Goal: Task Accomplishment & Management: Use online tool/utility

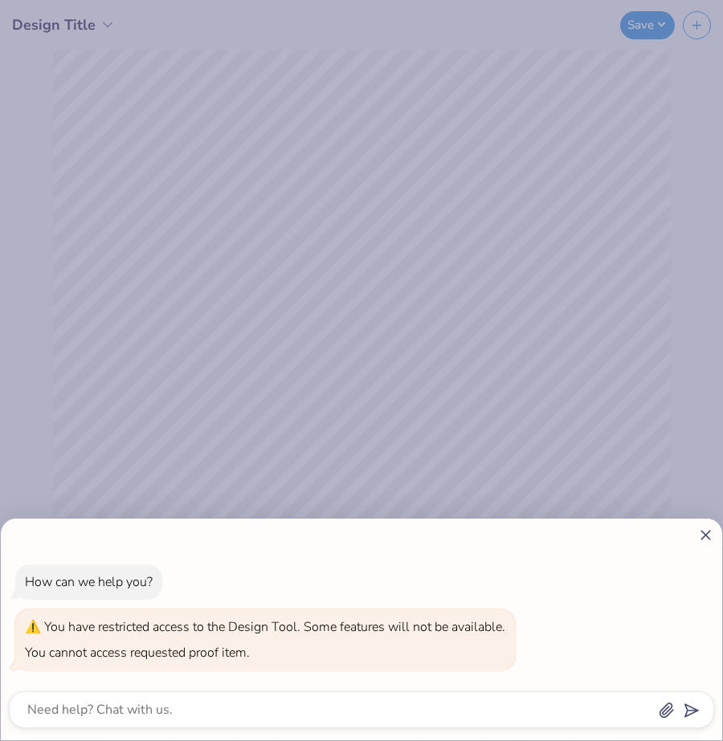
click at [705, 532] on icon at bounding box center [705, 535] width 17 height 17
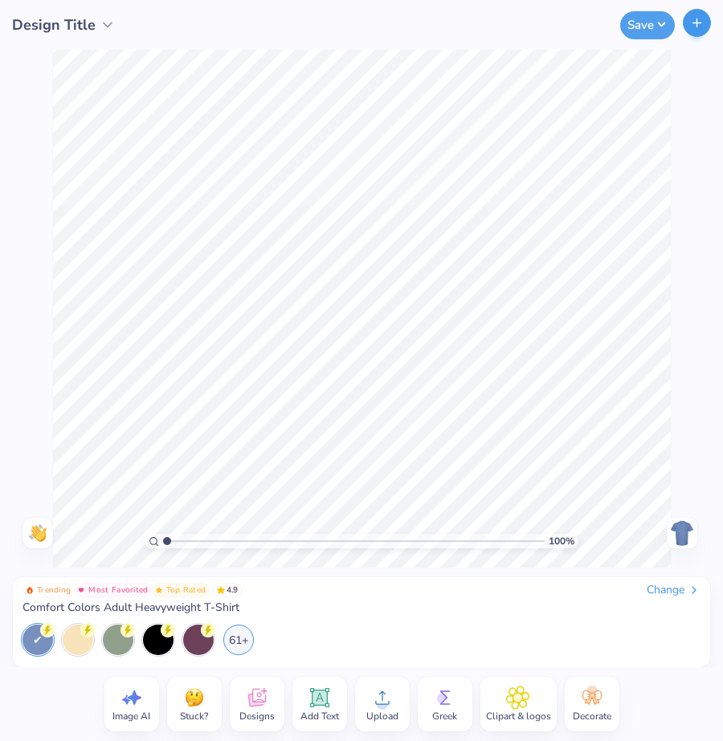
click at [699, 32] on button "button" at bounding box center [697, 23] width 28 height 28
click at [703, 26] on icon "button" at bounding box center [697, 23] width 14 height 14
click at [690, 27] on icon "button" at bounding box center [697, 23] width 14 height 14
click at [642, 28] on button "Save" at bounding box center [647, 23] width 55 height 28
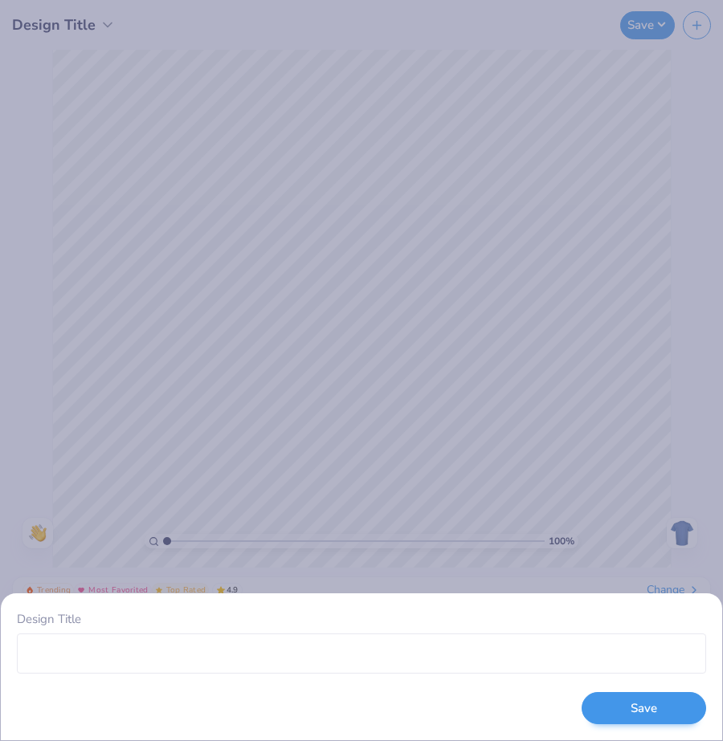
click at [627, 715] on button "Save" at bounding box center [644, 708] width 125 height 33
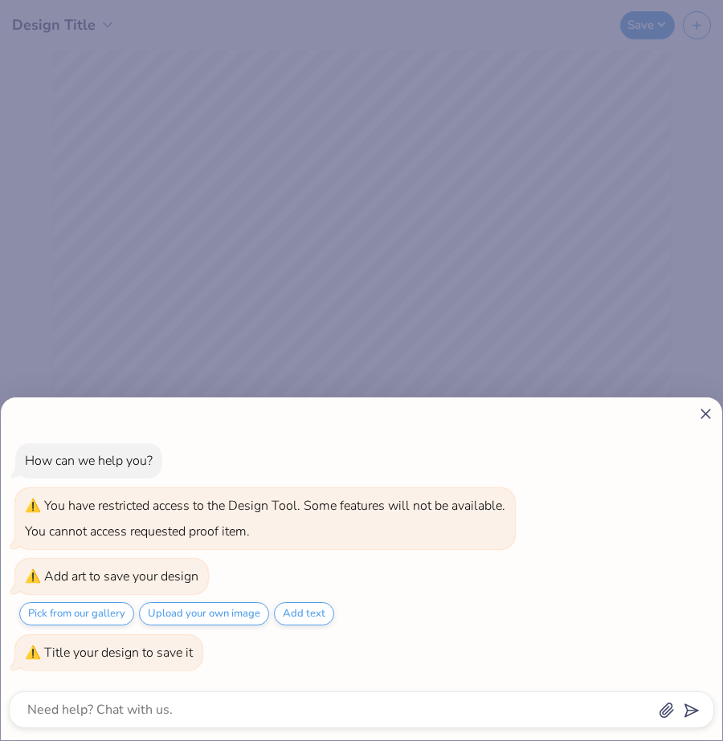
click at [706, 408] on icon at bounding box center [705, 414] width 17 height 17
type textarea "x"
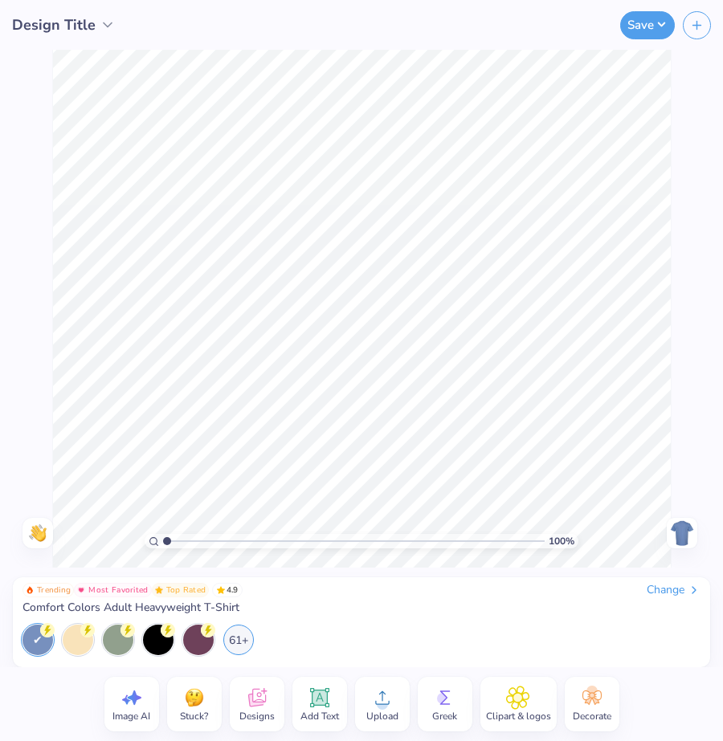
click at [77, 25] on span "Design Title" at bounding box center [54, 25] width 84 height 22
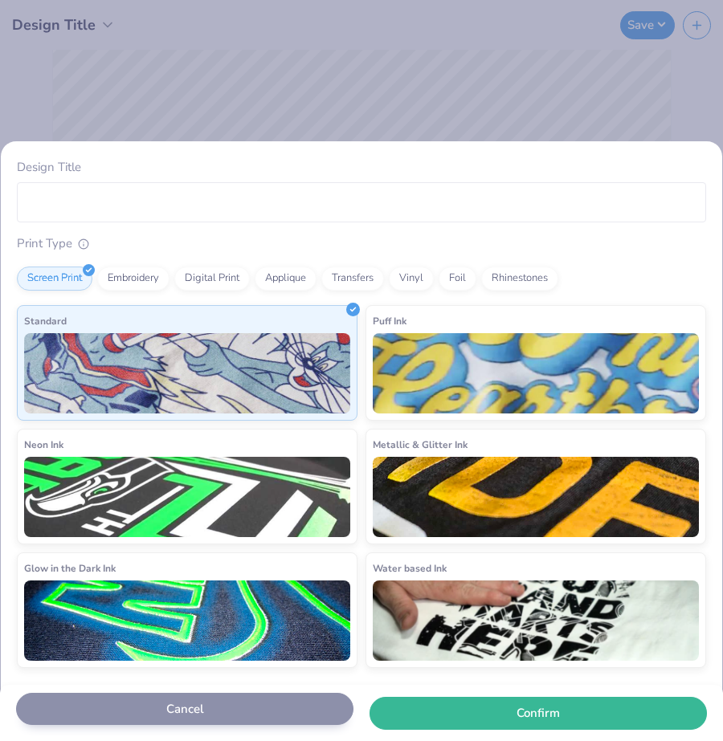
click at [120, 713] on button "Cancel" at bounding box center [184, 709] width 337 height 33
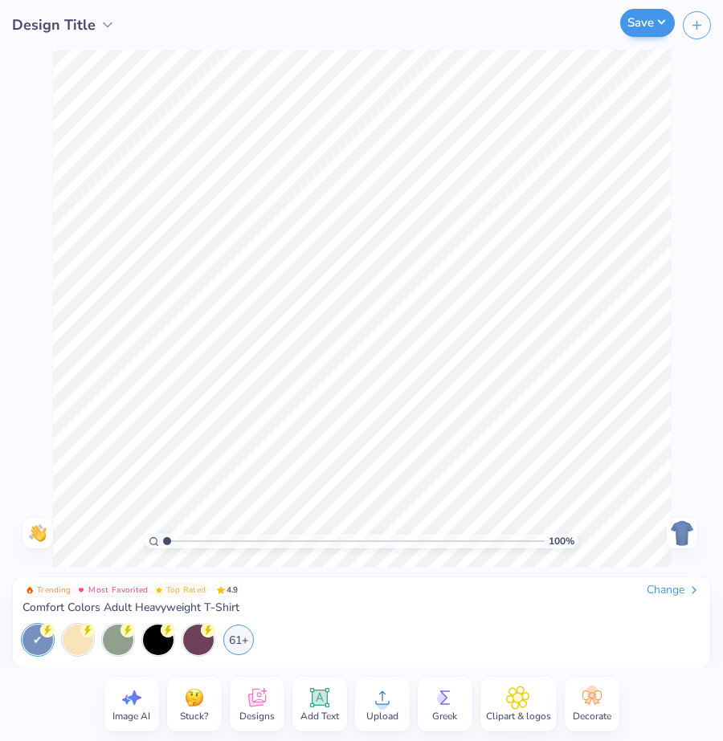
click at [660, 30] on button "Save" at bounding box center [647, 23] width 55 height 28
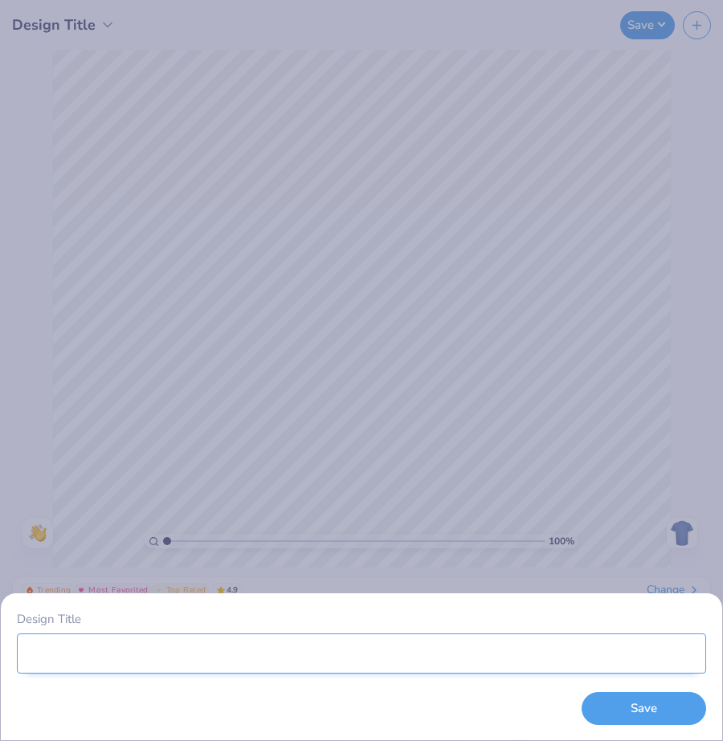
click at [531, 655] on input "Design Title" at bounding box center [361, 654] width 689 height 40
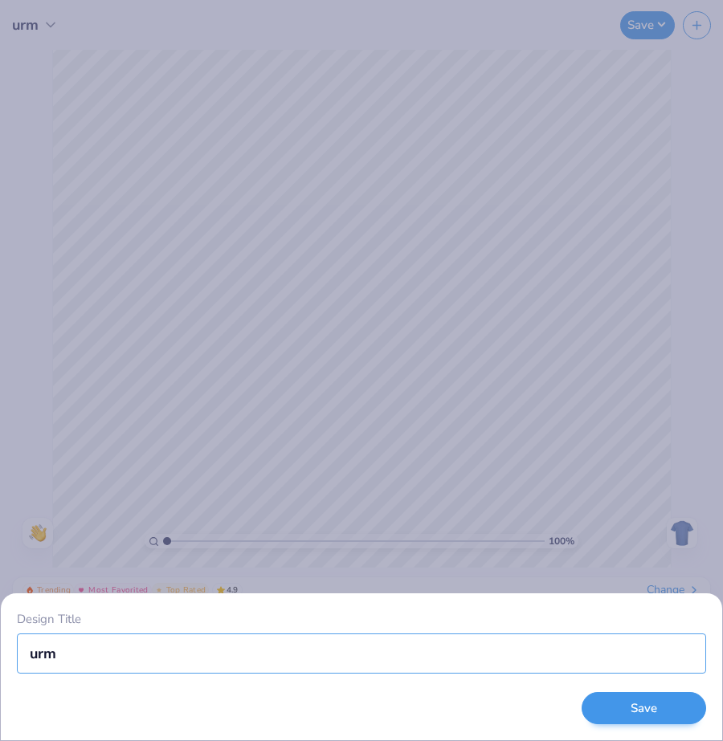
type input "urm"
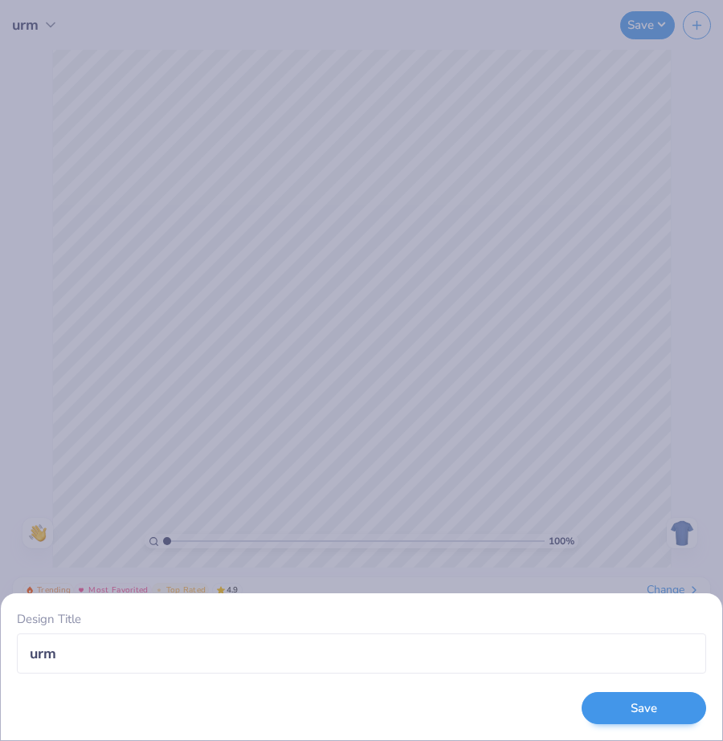
click at [663, 698] on button "Save" at bounding box center [644, 708] width 125 height 33
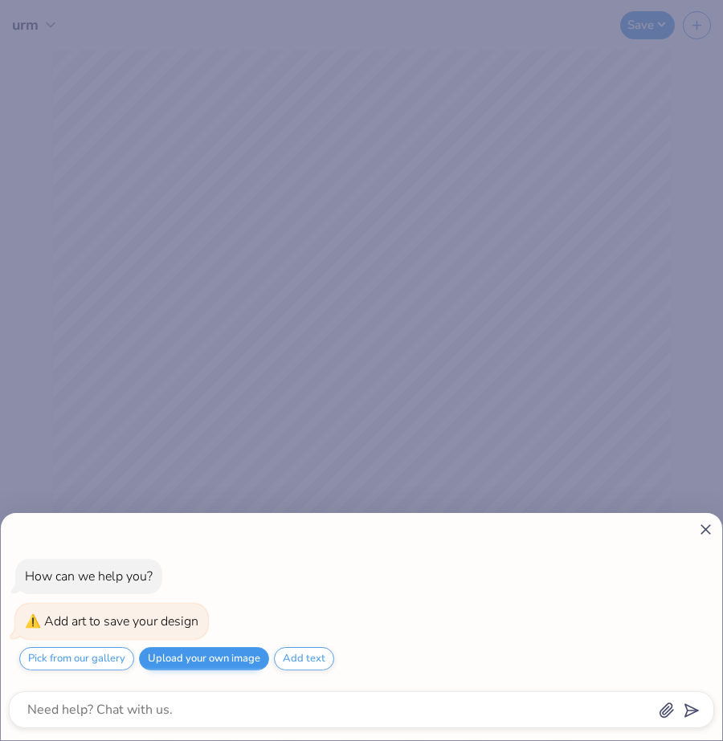
click at [219, 656] on button "Upload your own image" at bounding box center [204, 658] width 130 height 23
type textarea "x"
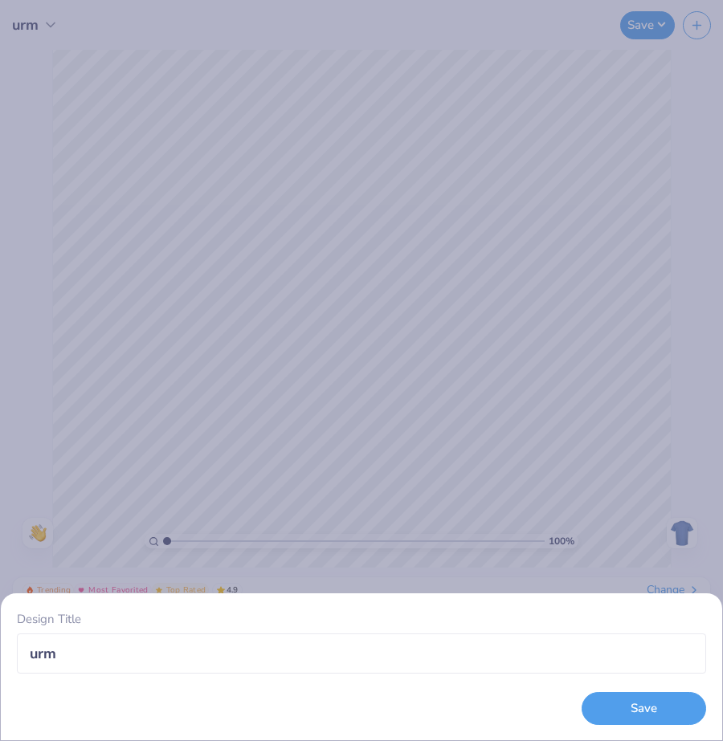
click at [692, 75] on div "Design Title urm Save" at bounding box center [361, 370] width 723 height 741
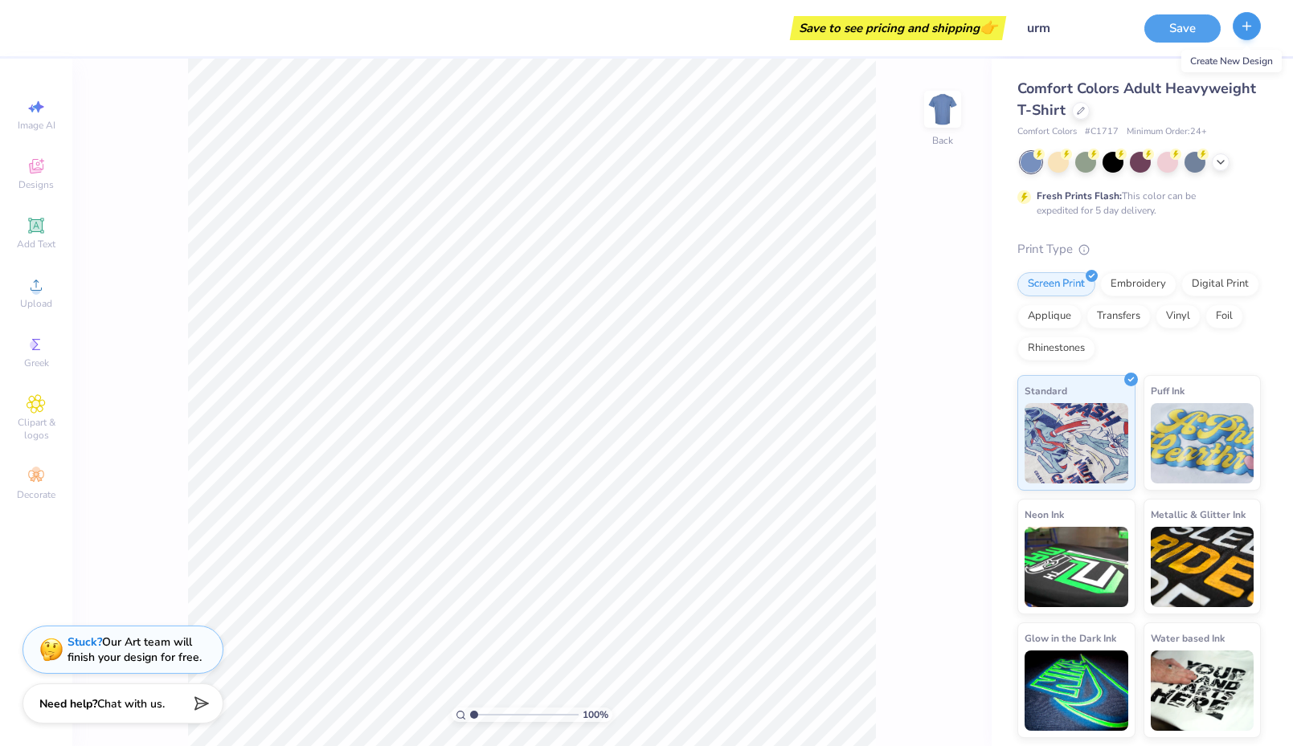
click at [722, 25] on button "button" at bounding box center [1246, 26] width 28 height 28
click at [722, 24] on icon "button" at bounding box center [1247, 26] width 14 height 14
drag, startPoint x: 349, startPoint y: 22, endPoint x: 349, endPoint y: 36, distance: 13.7
click at [349, 35] on div "Save to see pricing and shipping 👉" at bounding box center [523, 28] width 958 height 56
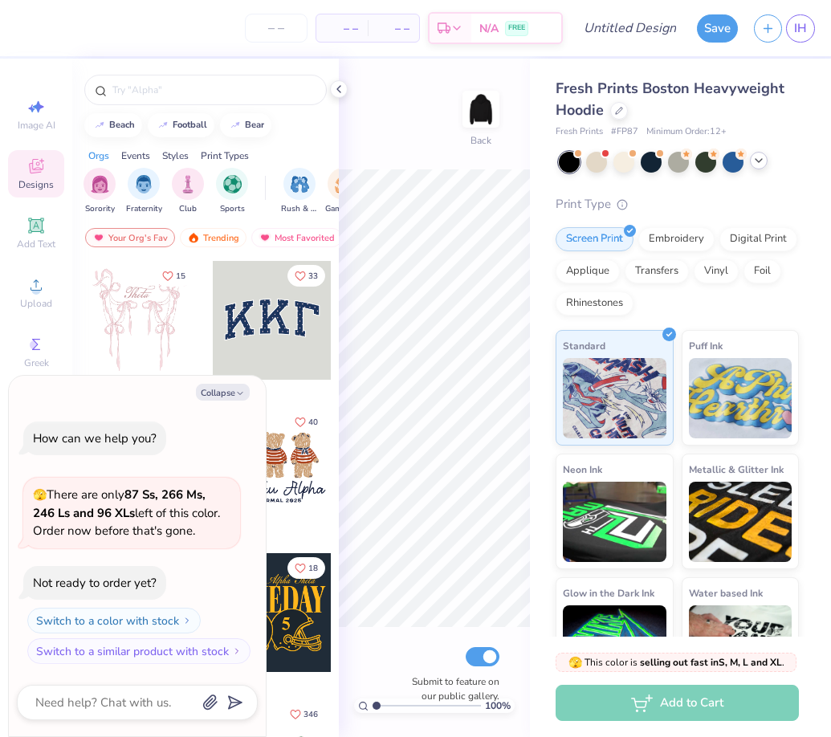
click at [758, 162] on icon at bounding box center [759, 160] width 13 height 13
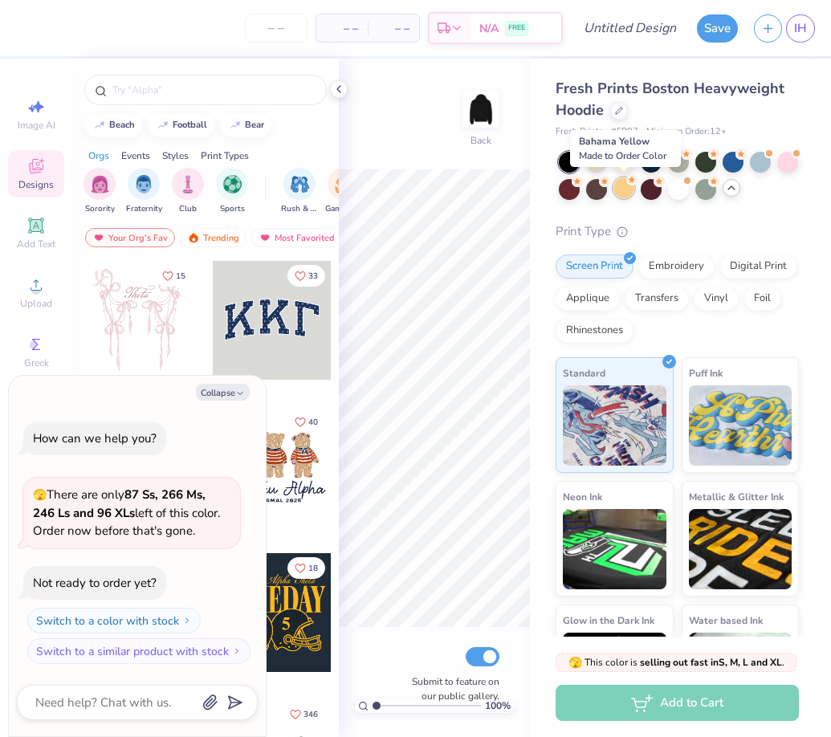
click at [623, 189] on div at bounding box center [624, 188] width 21 height 21
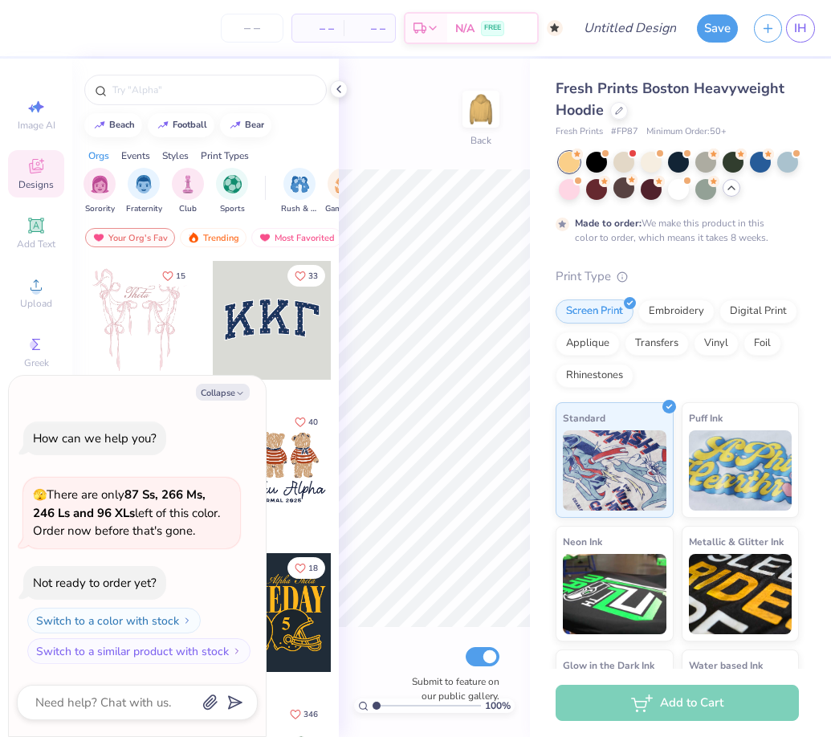
scroll to position [10, 0]
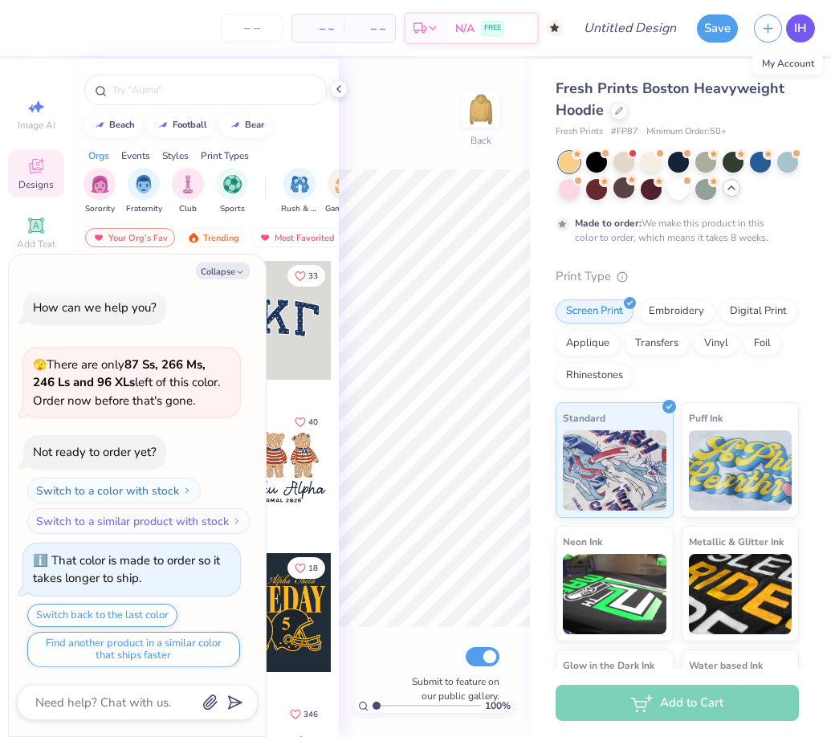
click at [802, 28] on span "IH" at bounding box center [801, 28] width 13 height 18
click at [795, 36] on link "IH" at bounding box center [800, 28] width 29 height 28
type textarea "x"
